Goal: Task Accomplishment & Management: Manage account settings

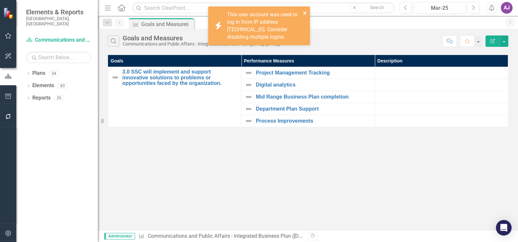
click at [306, 14] on icon "close" at bounding box center [304, 12] width 5 height 5
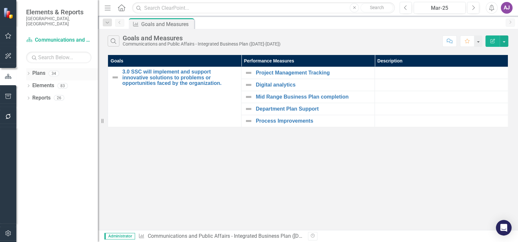
click at [40, 70] on link "Plans" at bounding box center [38, 73] width 13 height 7
click at [506, 6] on div "AJ" at bounding box center [506, 8] width 12 height 12
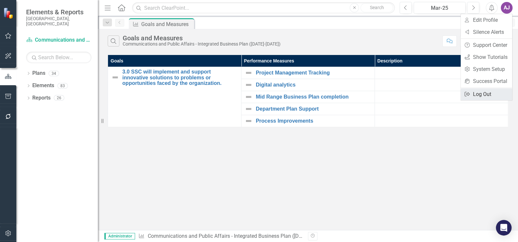
click at [480, 94] on link "Logout Log Out" at bounding box center [485, 94] width 51 height 12
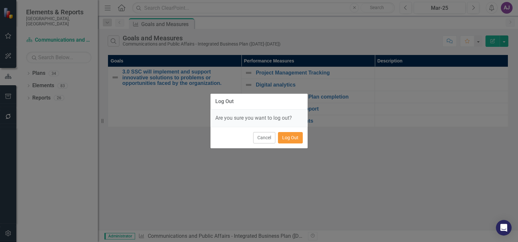
click at [288, 138] on button "Log Out" at bounding box center [290, 137] width 25 height 11
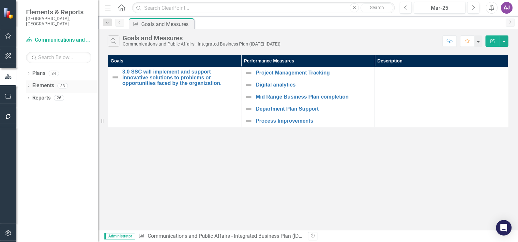
click at [43, 82] on link "Elements" at bounding box center [43, 85] width 22 height 7
click at [52, 82] on link "Elements" at bounding box center [43, 85] width 22 height 7
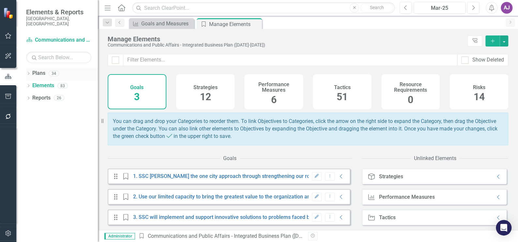
click at [29, 72] on icon "Dropdown" at bounding box center [28, 74] width 5 height 4
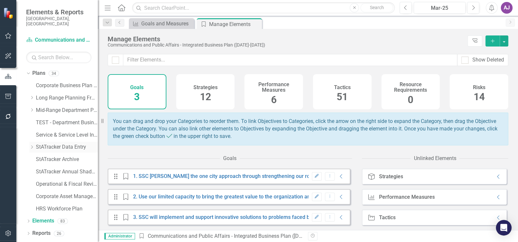
click at [57, 144] on link "StATracker Data Entry" at bounding box center [67, 147] width 62 height 7
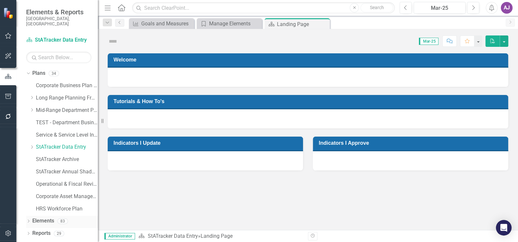
click at [42, 218] on link "Elements" at bounding box center [43, 221] width 22 height 7
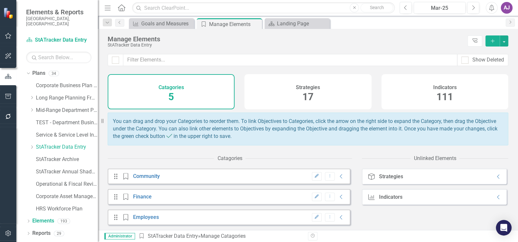
click at [438, 89] on h4 "Indicators" at bounding box center [444, 88] width 23 height 6
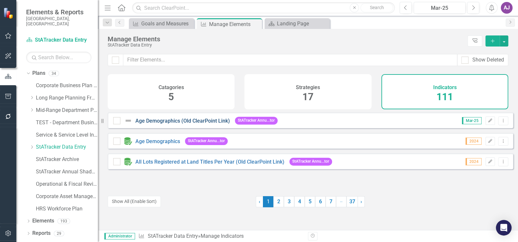
click at [176, 124] on link "Age Demographics (Old ClearPoint Link)" at bounding box center [182, 121] width 95 height 6
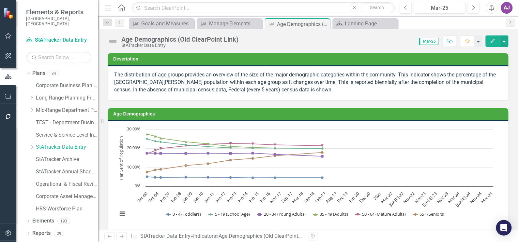
click at [169, 125] on div "Chart Line chart with 6 lines. The chart has 1 X axis displaying categories. Th…" at bounding box center [308, 176] width 400 height 109
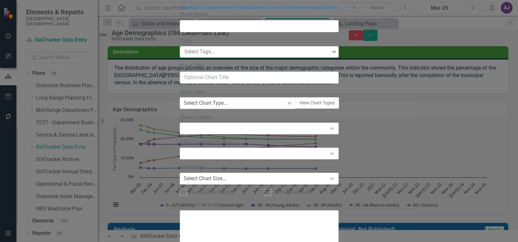
type input "Age Demographics"
checkbox input "true"
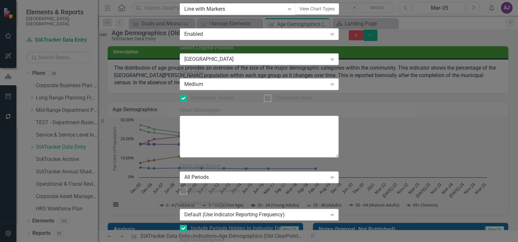
click at [335, 213] on icon "Expand" at bounding box center [332, 215] width 7 height 5
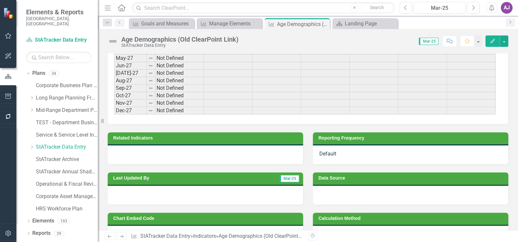
scroll to position [1530, 0]
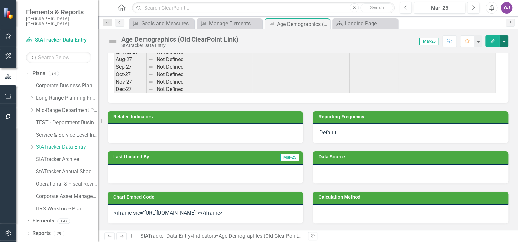
click at [504, 42] on button "button" at bounding box center [503, 41] width 8 height 11
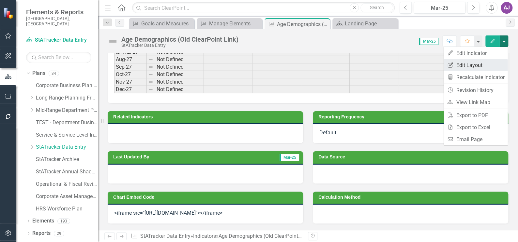
click at [483, 65] on link "Edit Report Edit Layout" at bounding box center [475, 65] width 64 height 12
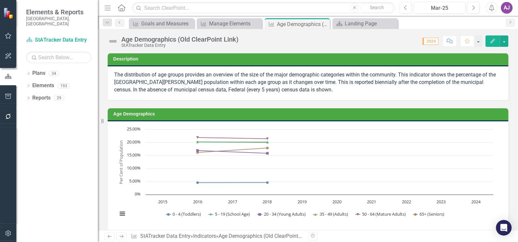
click at [223, 127] on rect "Interactive chart" at bounding box center [305, 175] width 382 height 98
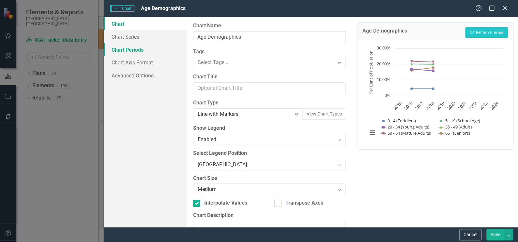
click at [138, 49] on link "Chart Periods" at bounding box center [145, 49] width 83 height 13
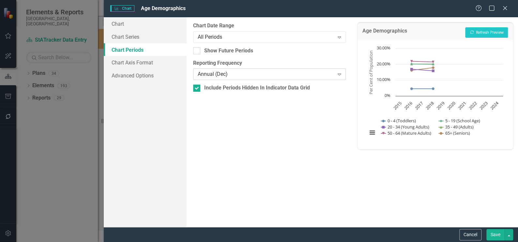
click at [337, 76] on icon "Expand" at bounding box center [339, 74] width 7 height 5
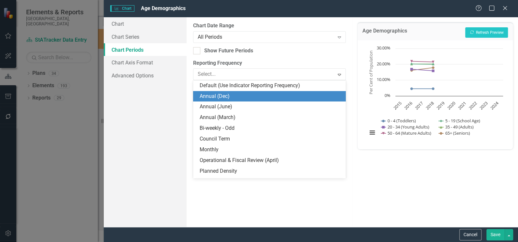
scroll to position [11, 0]
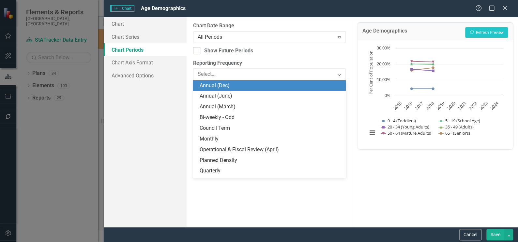
click at [286, 87] on div "Annual (Dec)" at bounding box center [270, 85] width 142 height 7
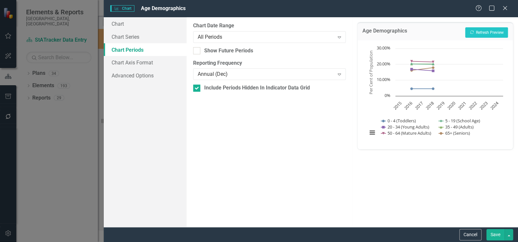
click at [494, 234] on button "Save" at bounding box center [495, 234] width 18 height 11
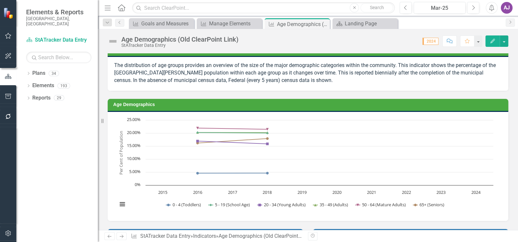
scroll to position [0, 0]
